Goal: Transaction & Acquisition: Book appointment/travel/reservation

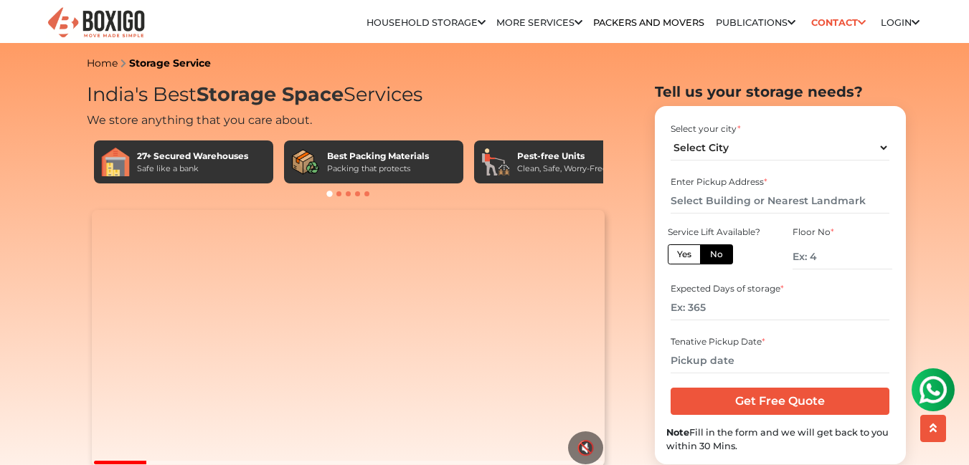
scroll to position [407, 0]
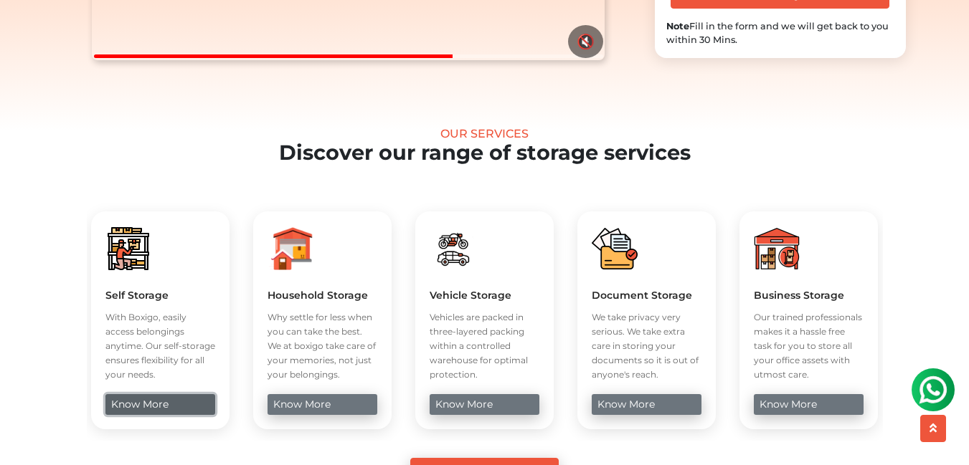
click at [142, 415] on link "know more" at bounding box center [160, 404] width 110 height 21
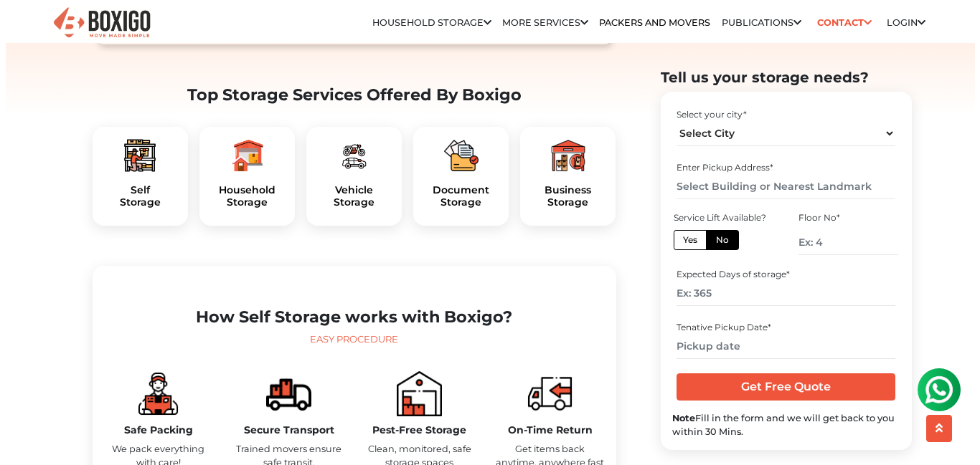
scroll to position [430, 0]
